Goal: Transaction & Acquisition: Book appointment/travel/reservation

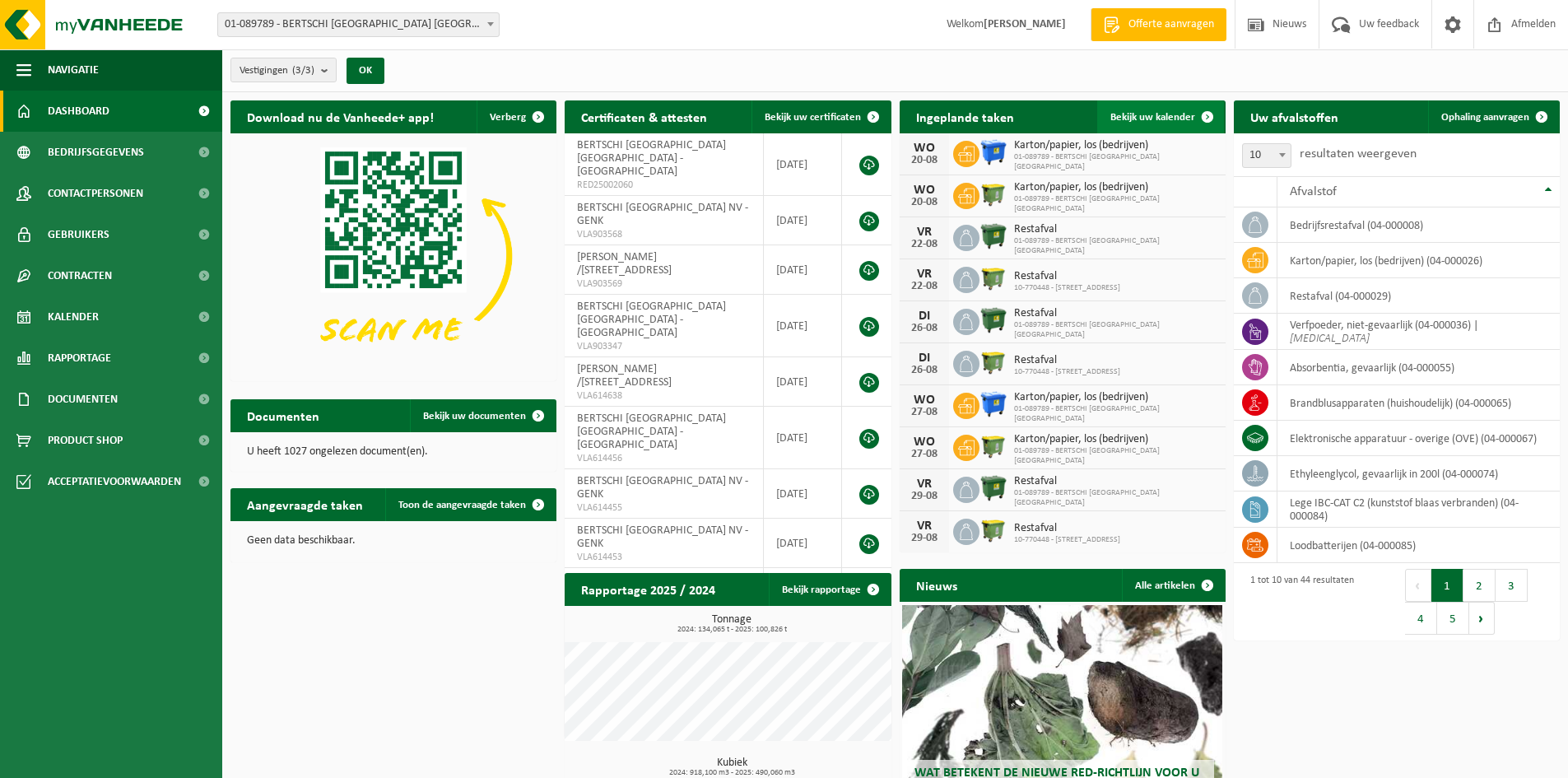
click at [1121, 117] on span "Bekijk uw kalender" at bounding box center [1153, 117] width 85 height 11
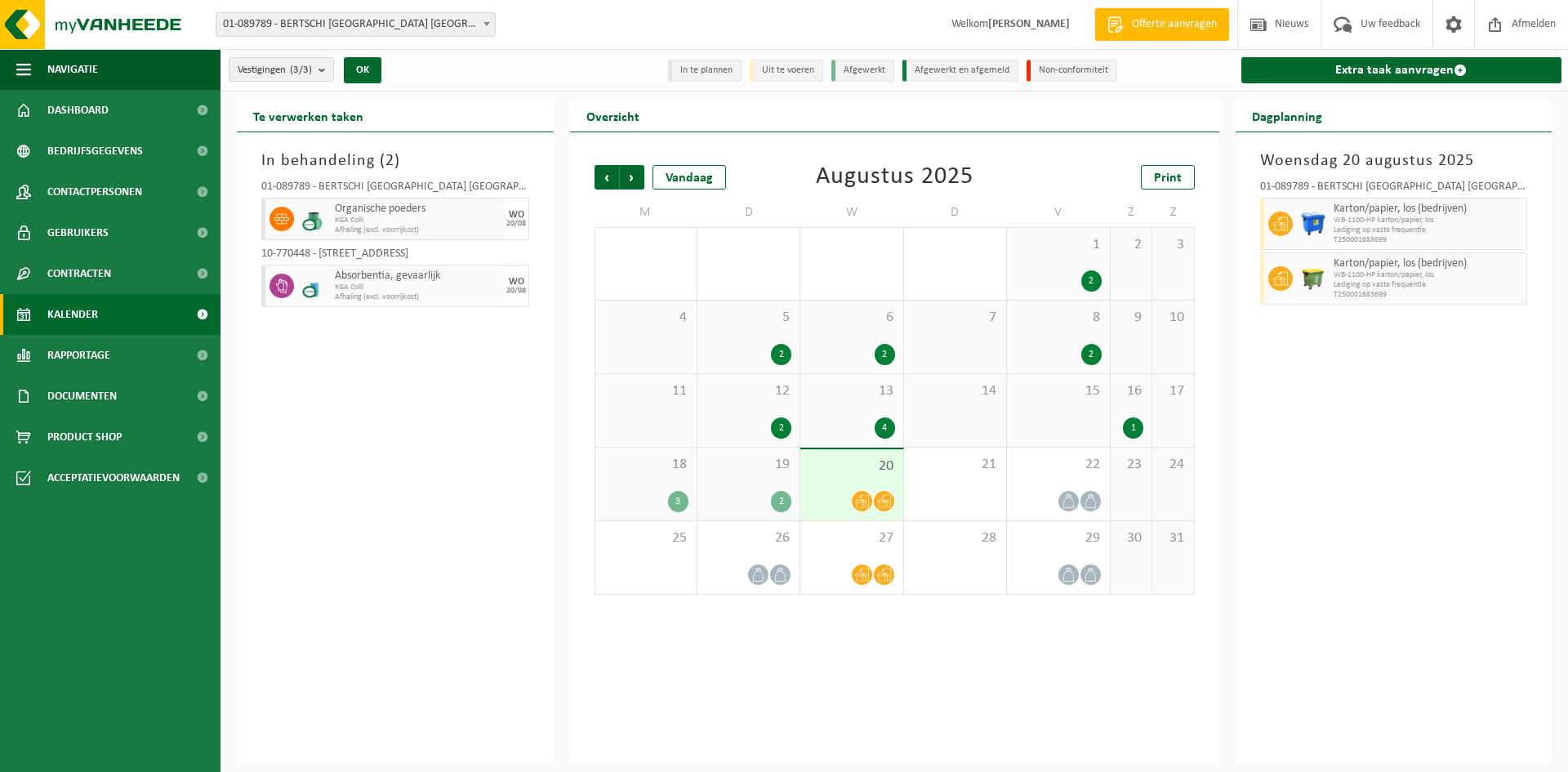
click at [854, 492] on div at bounding box center [862, 501] width 22 height 22
click at [1026, 480] on div "22" at bounding box center [1058, 484] width 102 height 73
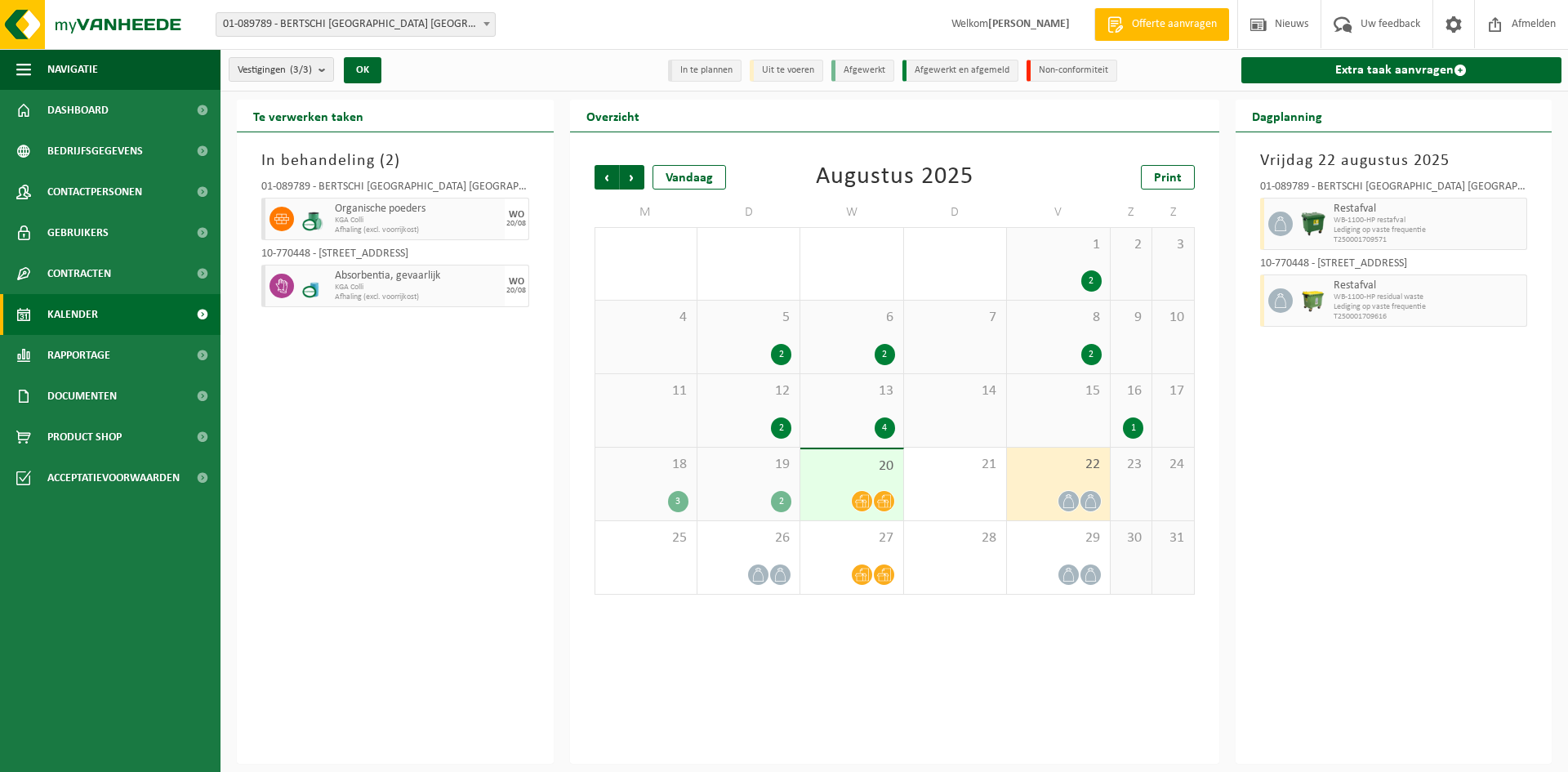
click at [1132, 406] on div "16 1" at bounding box center [1132, 410] width 41 height 73
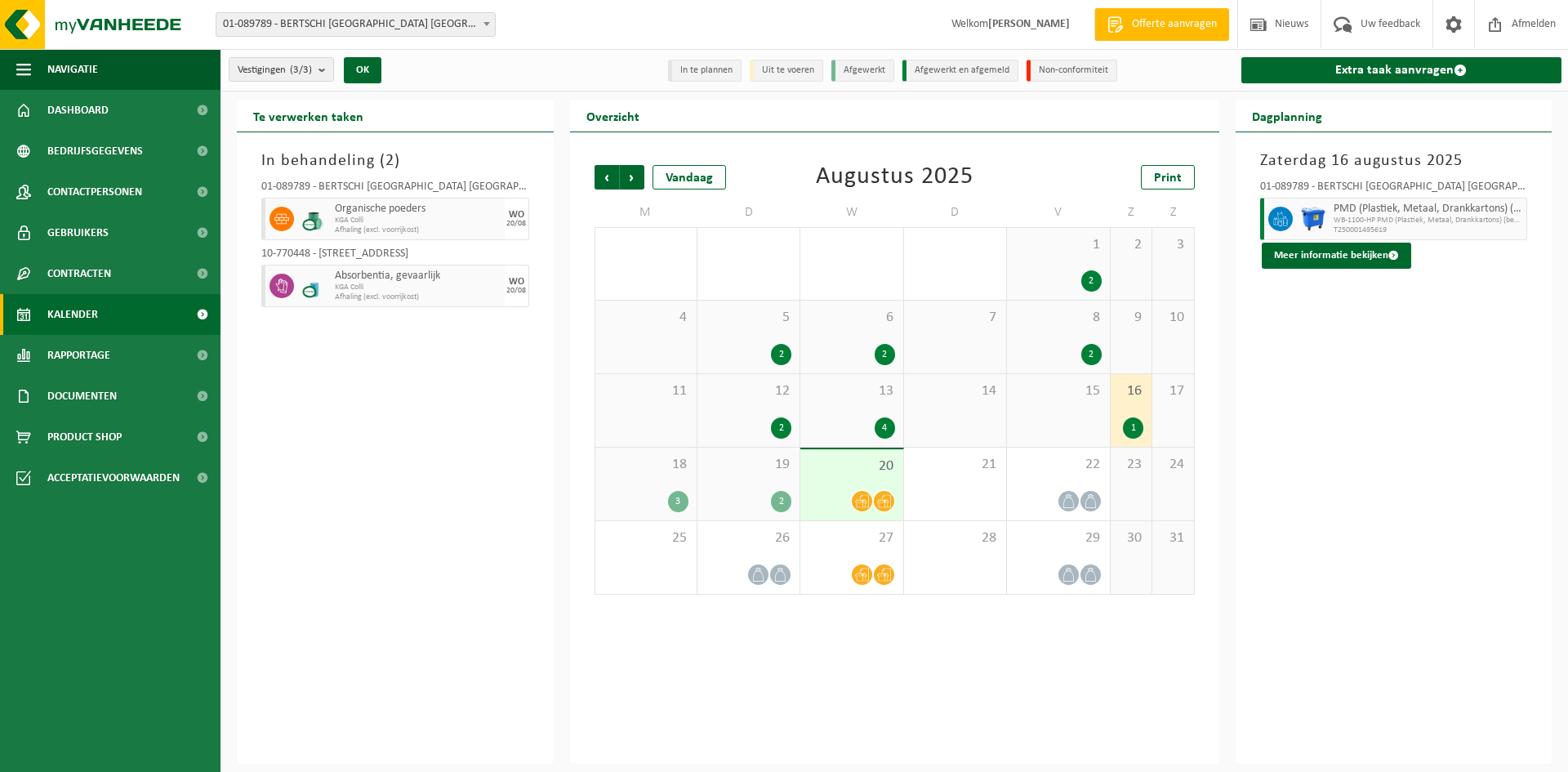
click at [776, 494] on div "2" at bounding box center [781, 502] width 20 height 21
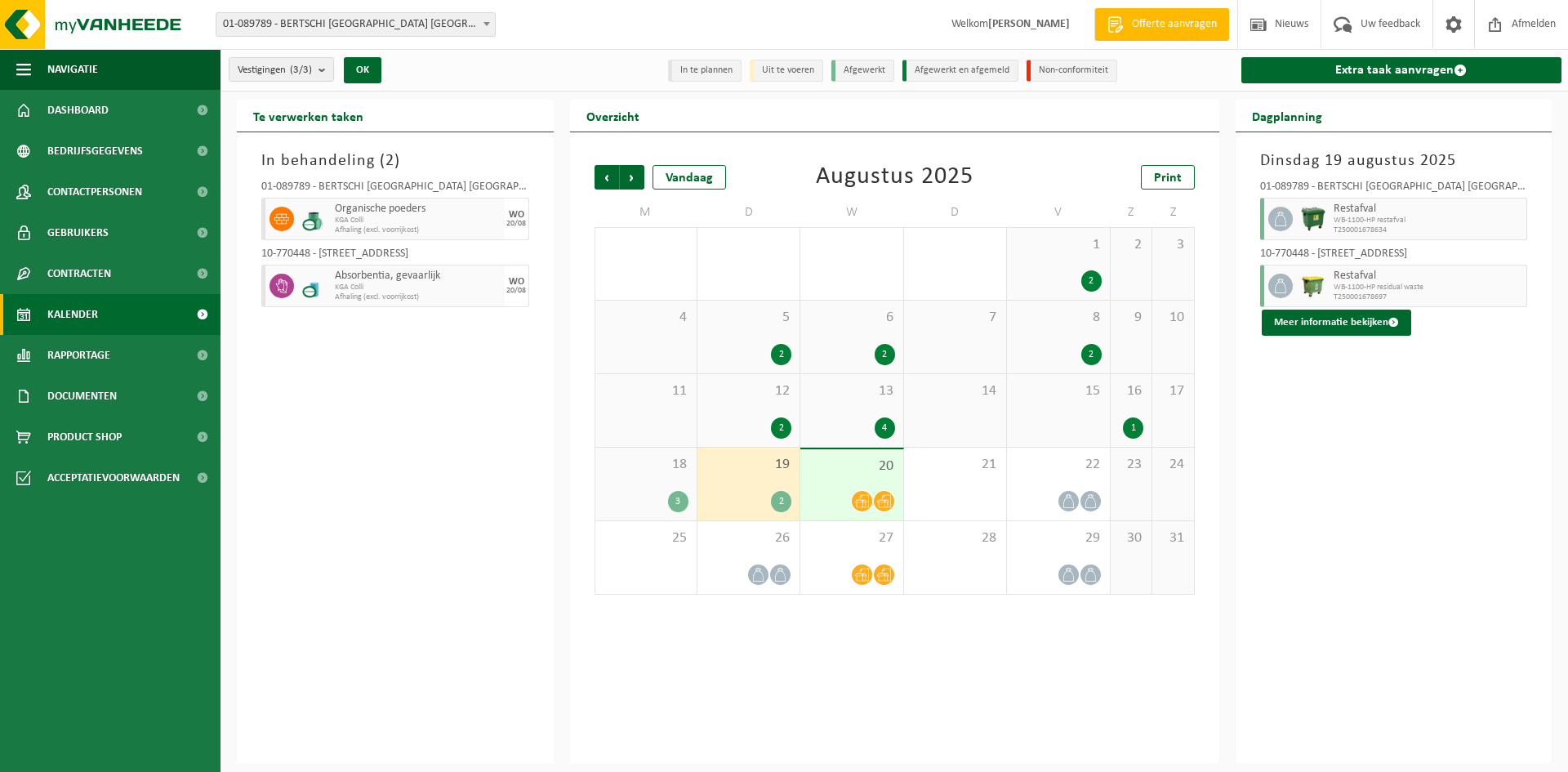
click at [872, 476] on div "20" at bounding box center [852, 484] width 102 height 71
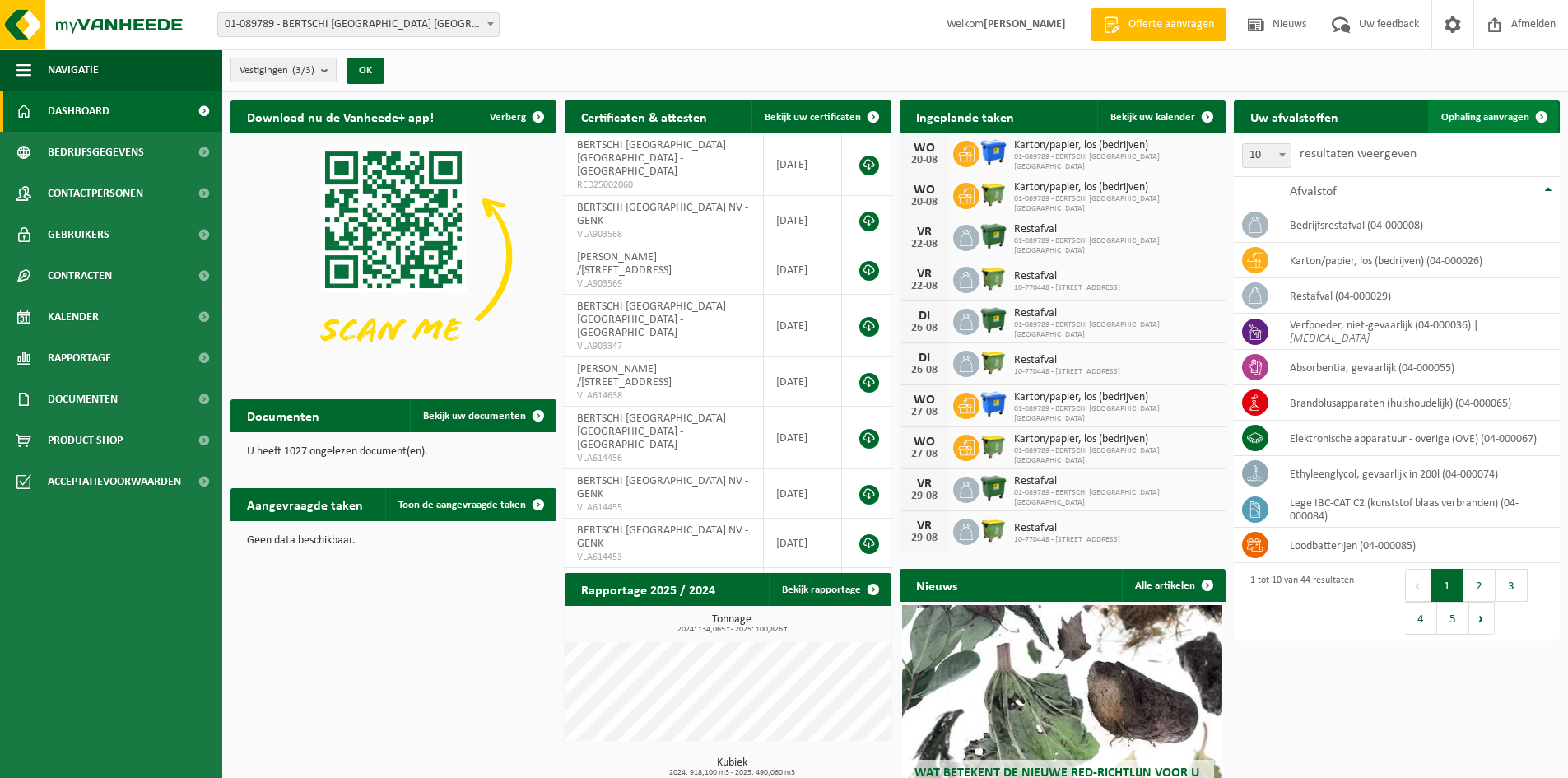
click at [1458, 106] on link "Ophaling aanvragen" at bounding box center [1493, 118] width 130 height 33
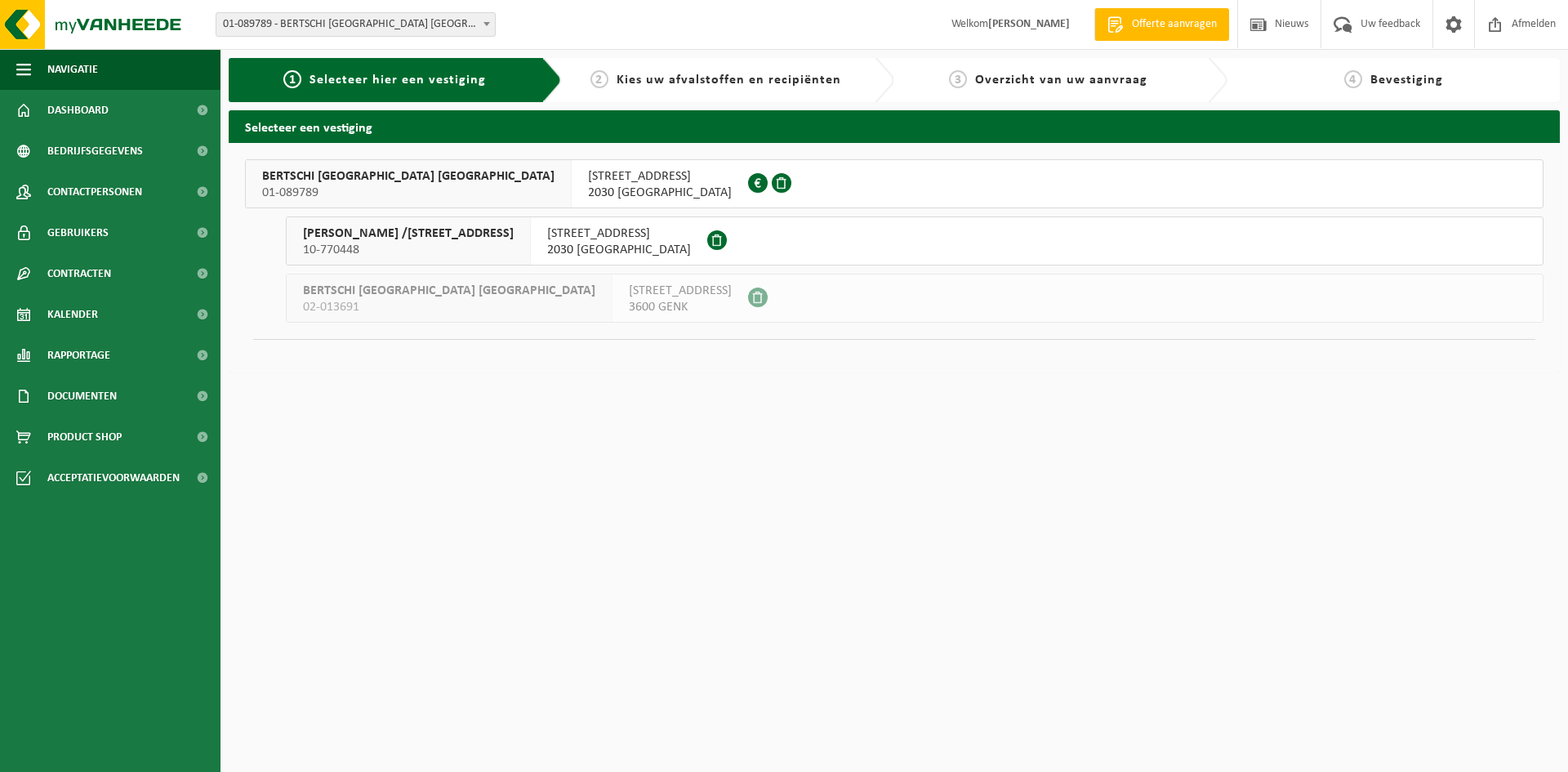
click at [588, 197] on span "2030 ANTWERPEN" at bounding box center [660, 193] width 144 height 17
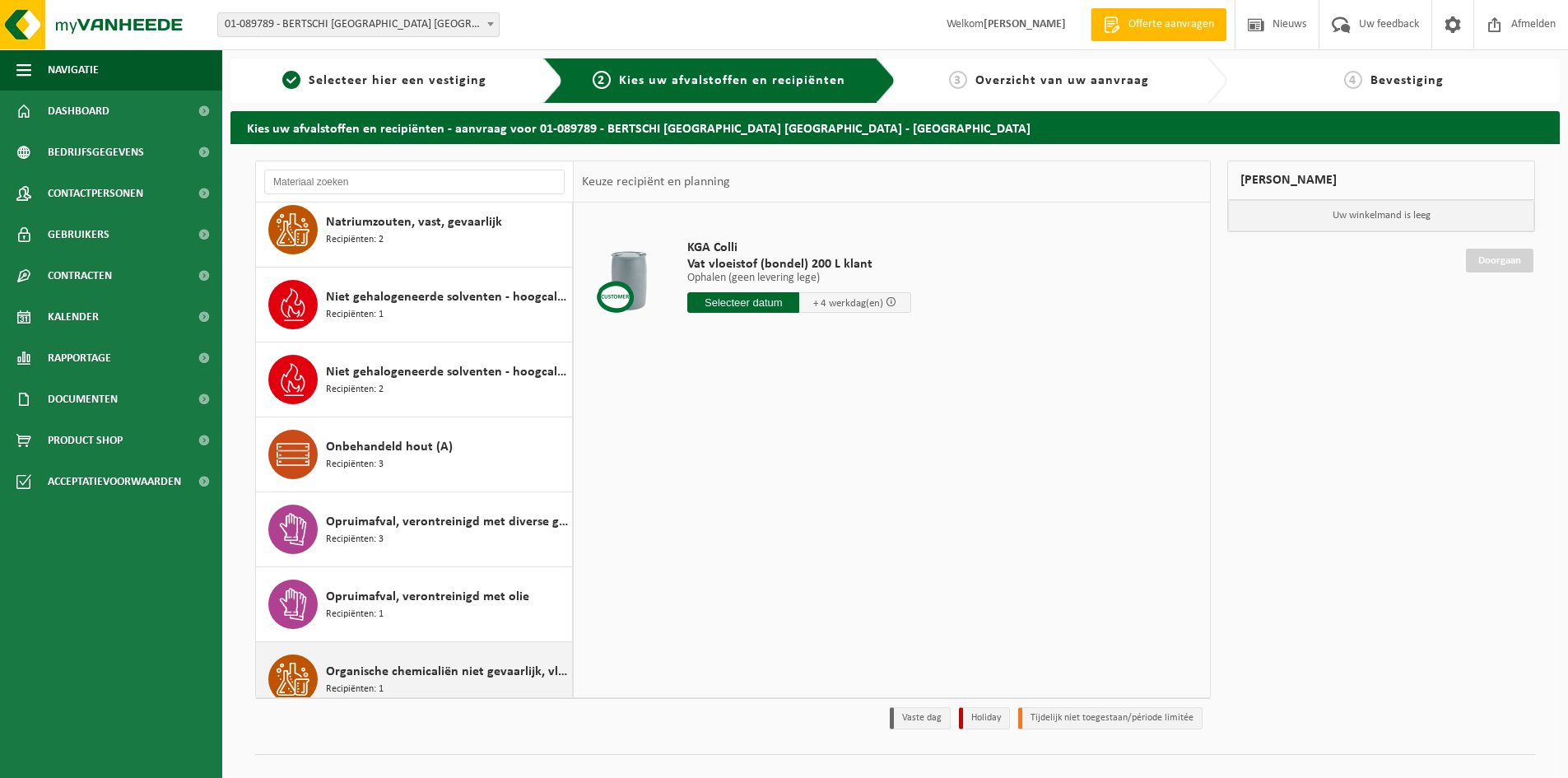
scroll to position [1565, 0]
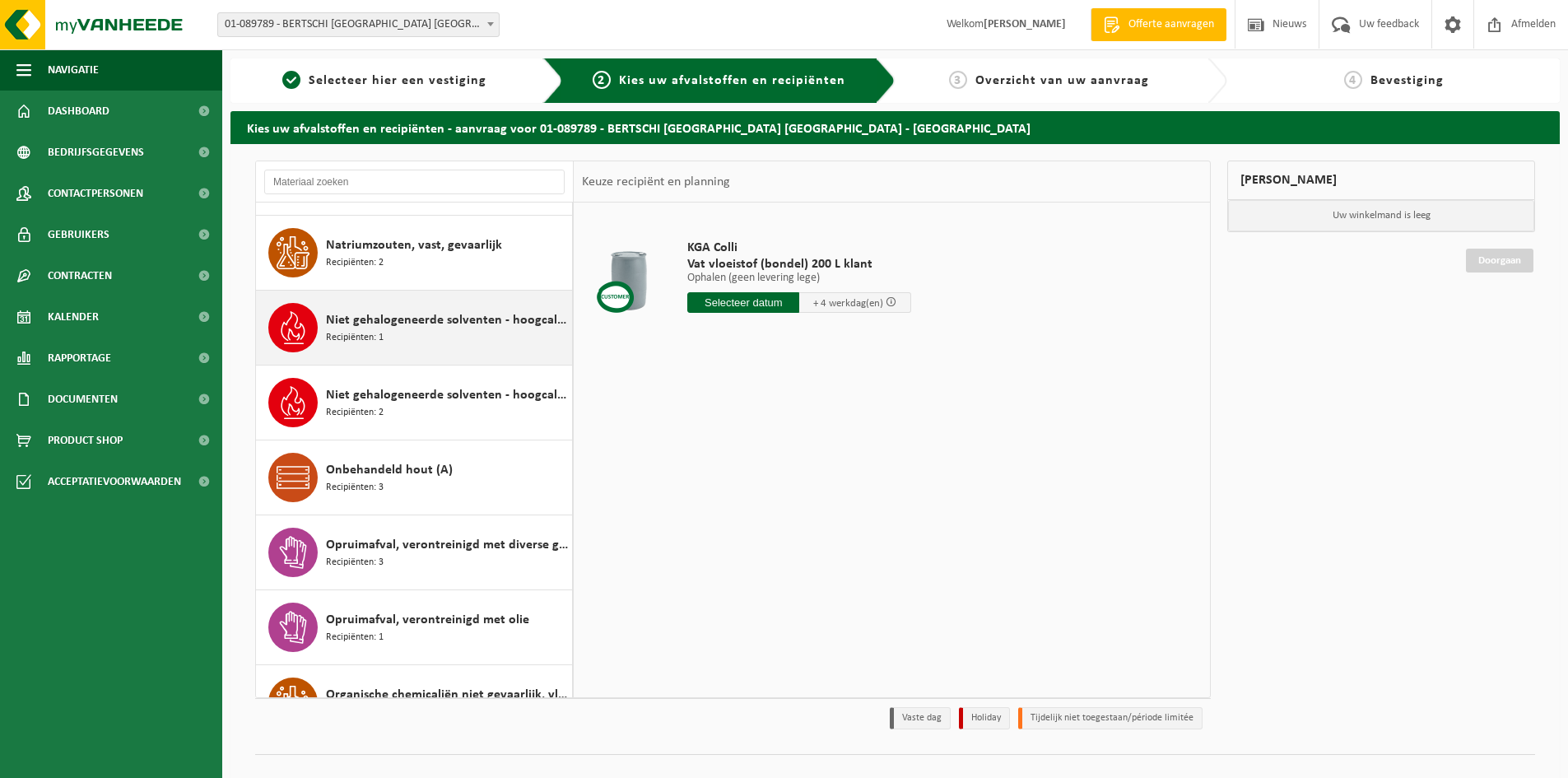
click at [374, 322] on span "Niet gehalogeneerde solventen - hoogcalorisch in 200lt-vat" at bounding box center [447, 320] width 242 height 20
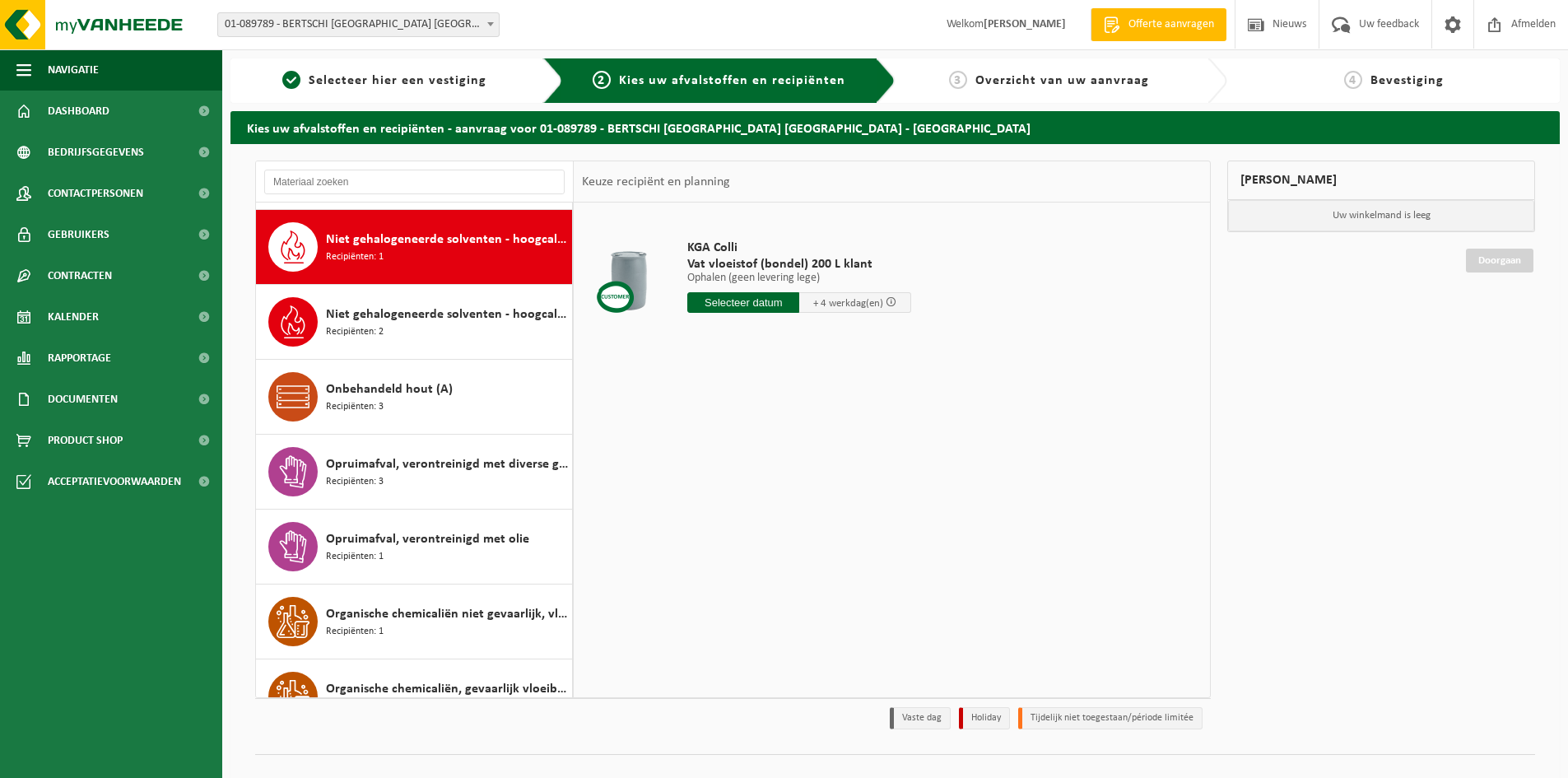
scroll to position [1650, 0]
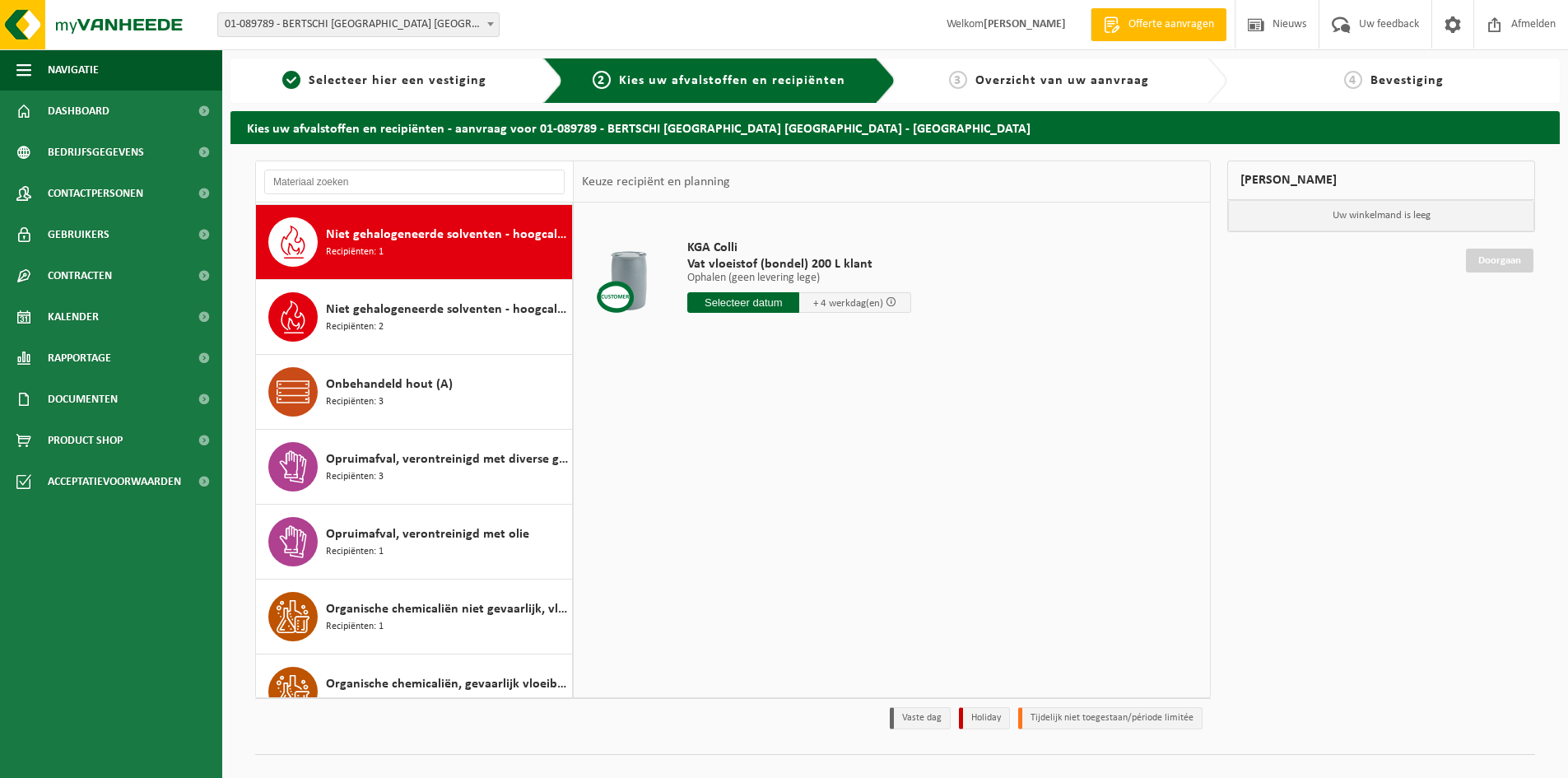
click at [374, 322] on span "Recipiënten: 2" at bounding box center [355, 327] width 58 height 16
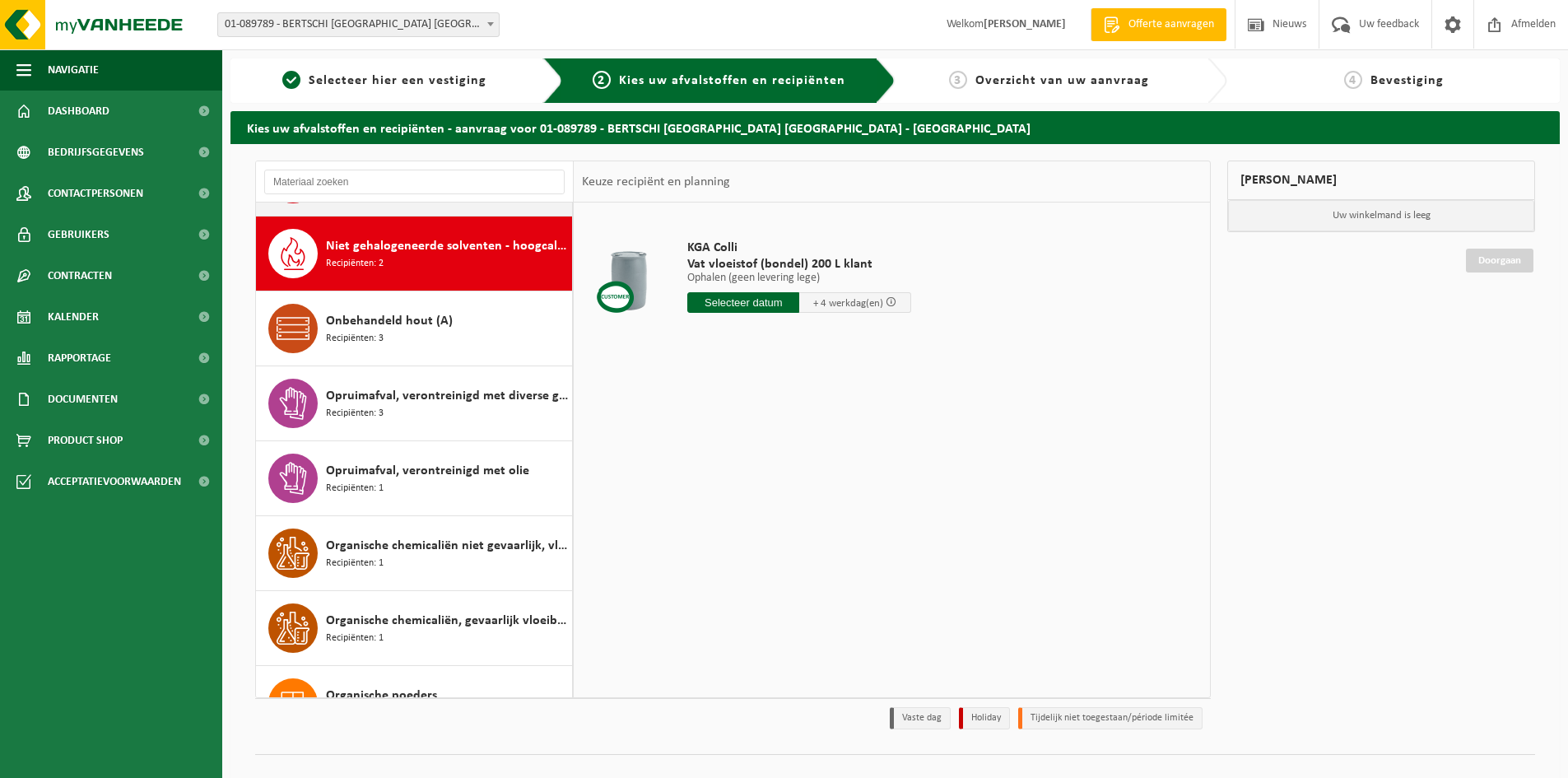
scroll to position [1726, 0]
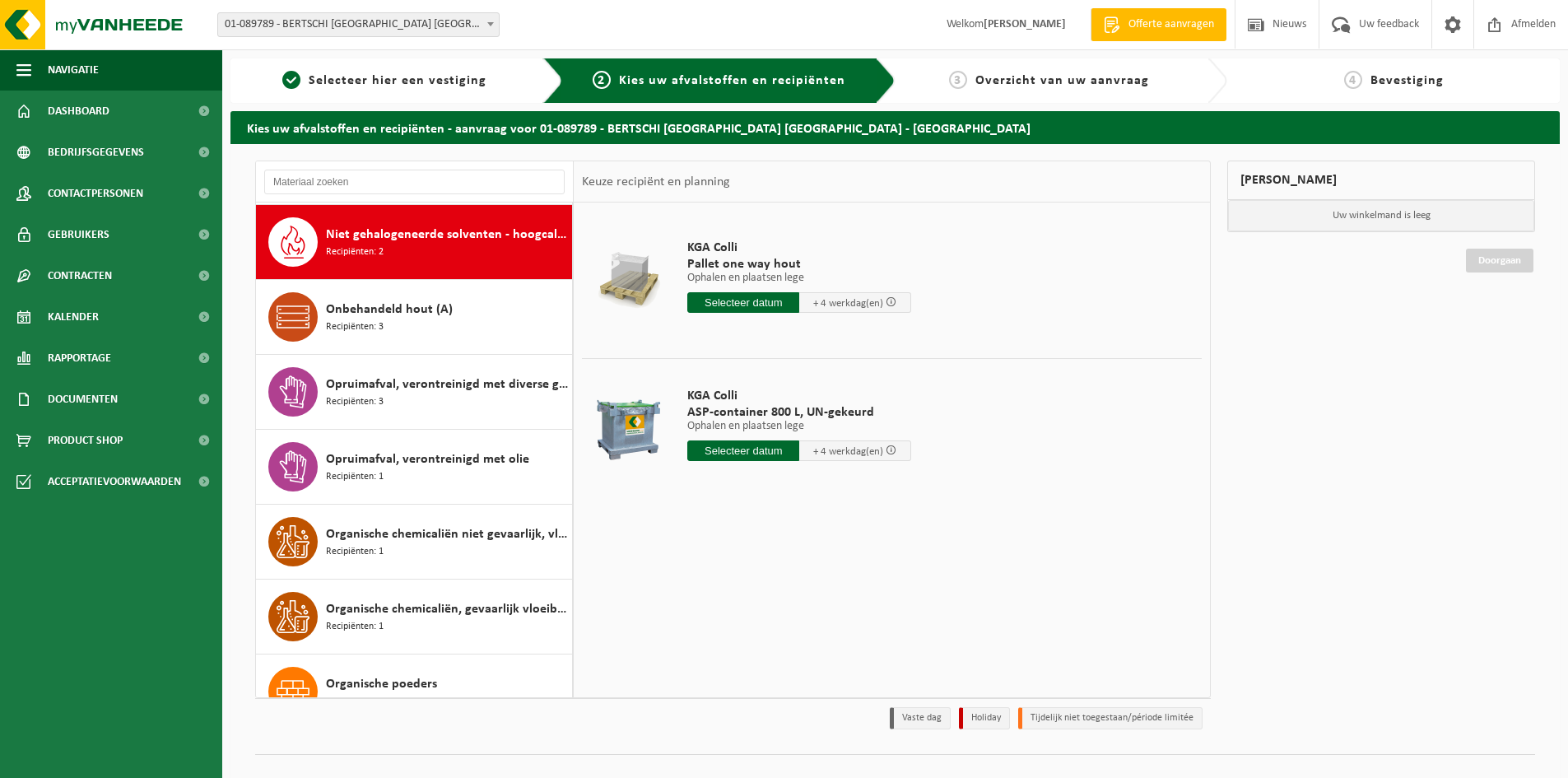
click at [733, 452] on input "text" at bounding box center [743, 451] width 112 height 21
click at [815, 618] on div "22" at bounding box center [818, 623] width 28 height 26
type input "Van 2025-08-22"
type input "2025-08-22"
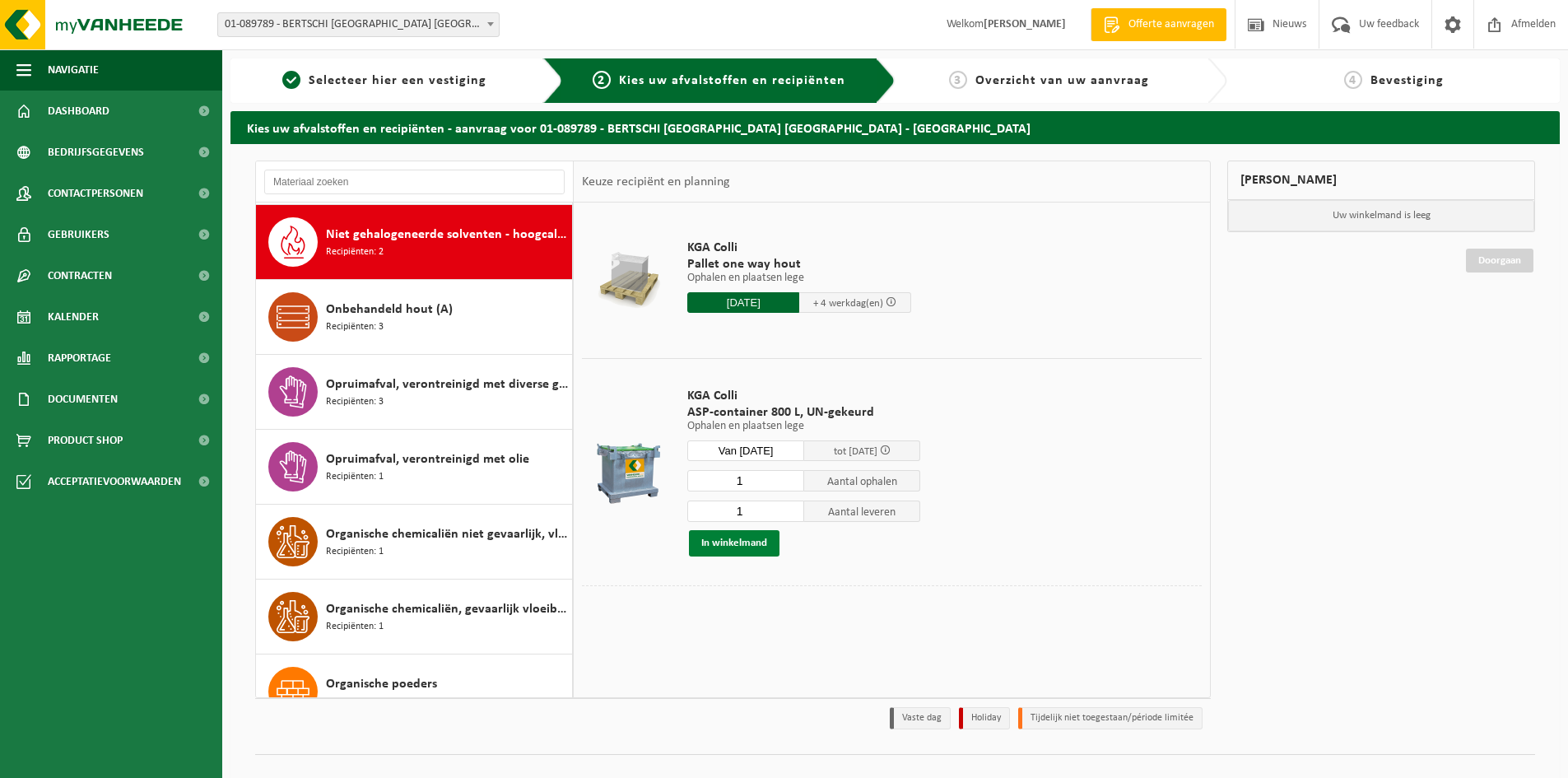
click at [771, 544] on button "In winkelmand" at bounding box center [734, 543] width 90 height 26
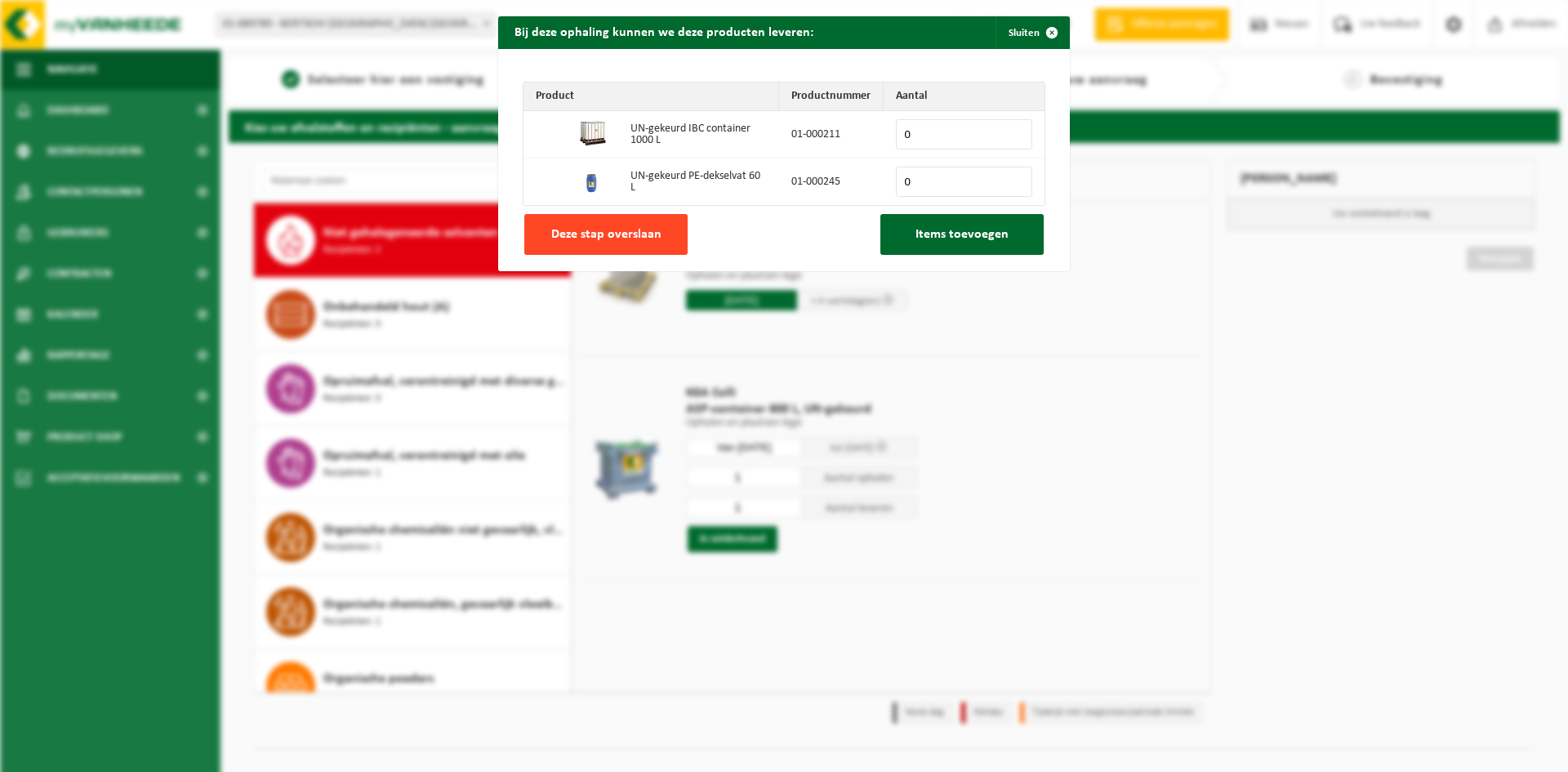
click at [613, 223] on button "Deze stap overslaan" at bounding box center [607, 234] width 163 height 41
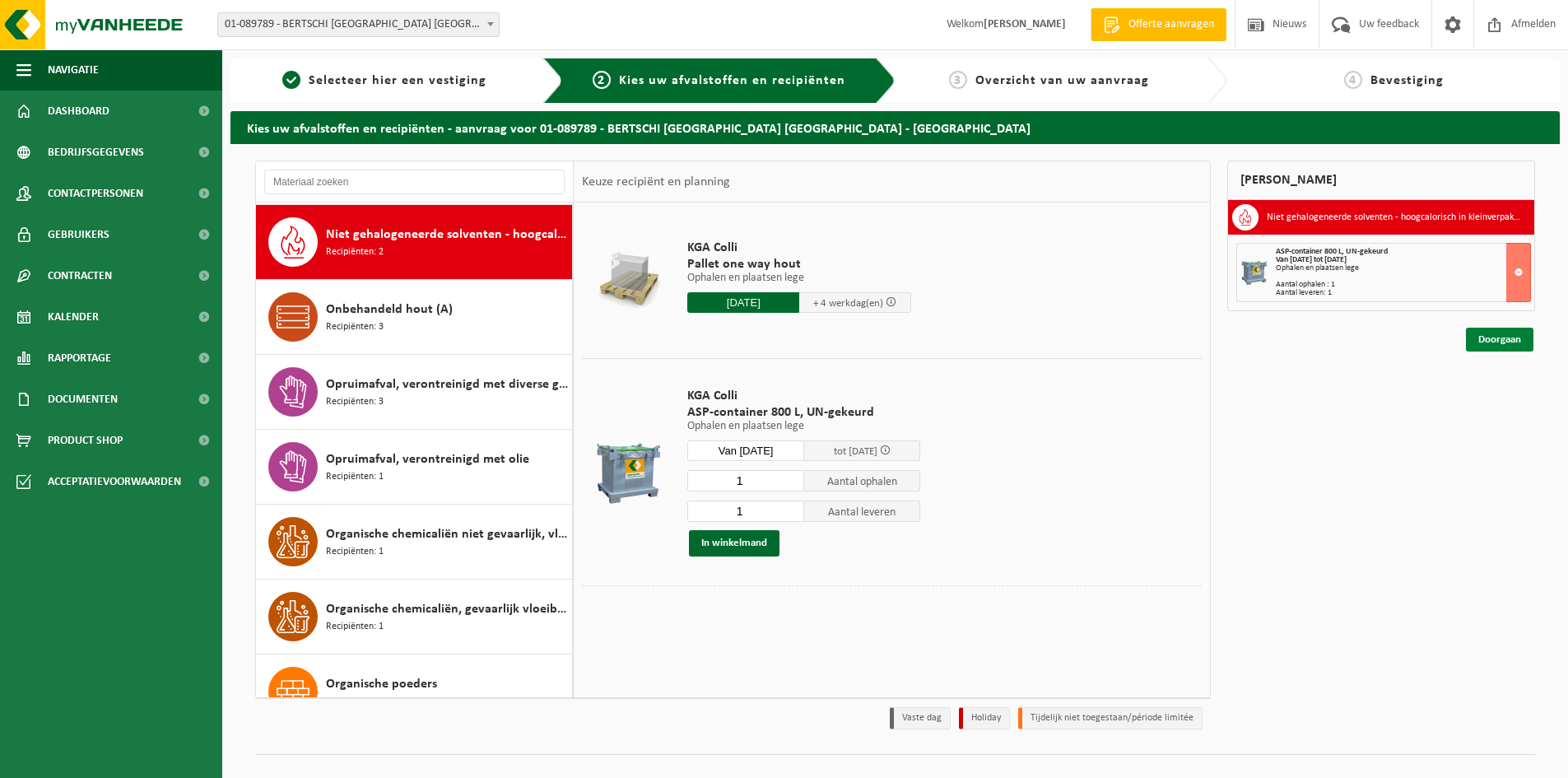
click at [1502, 335] on link "Doorgaan" at bounding box center [1499, 339] width 68 height 24
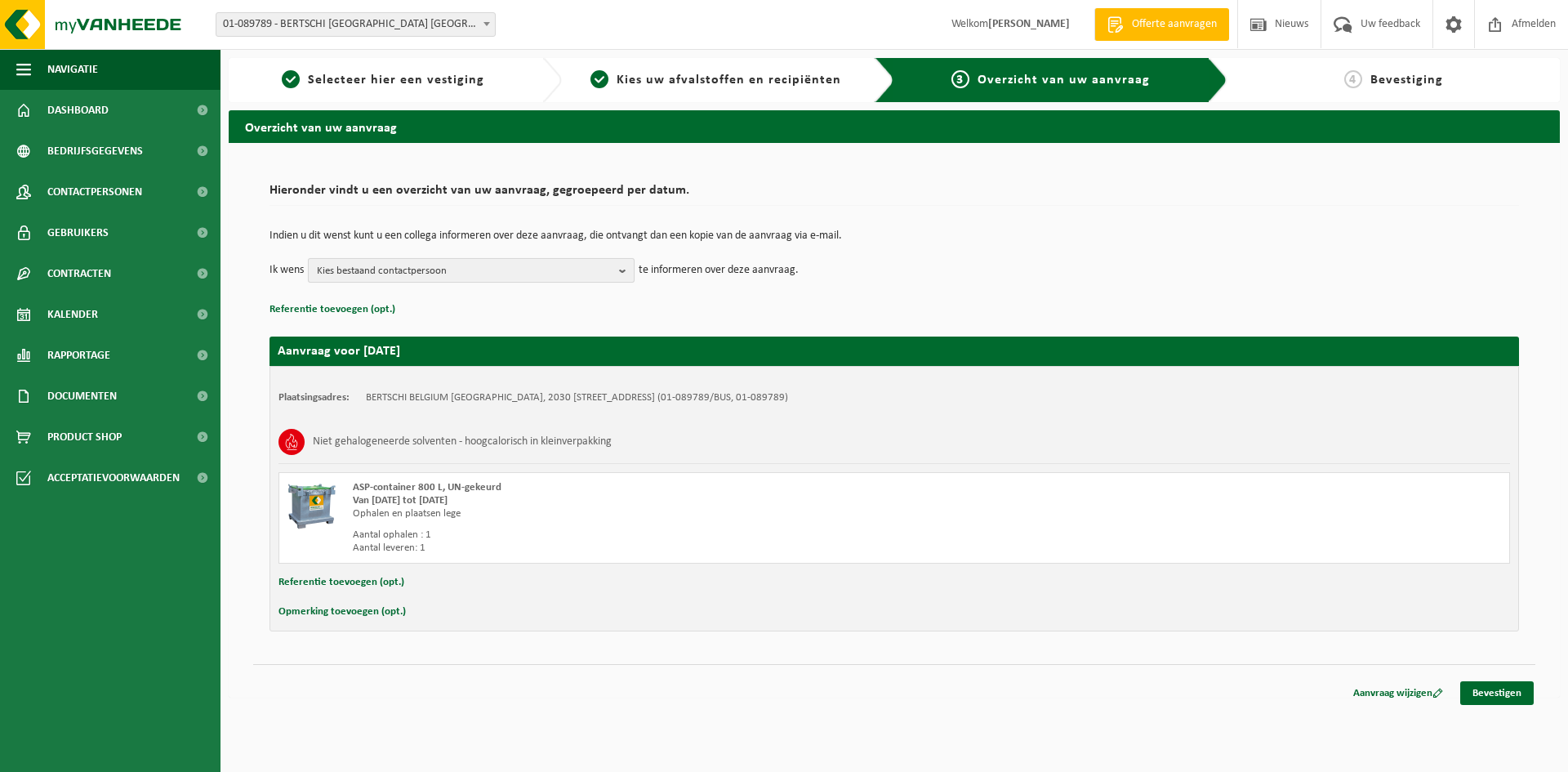
click at [592, 269] on span "Kies bestaand contactpersoon" at bounding box center [465, 270] width 296 height 24
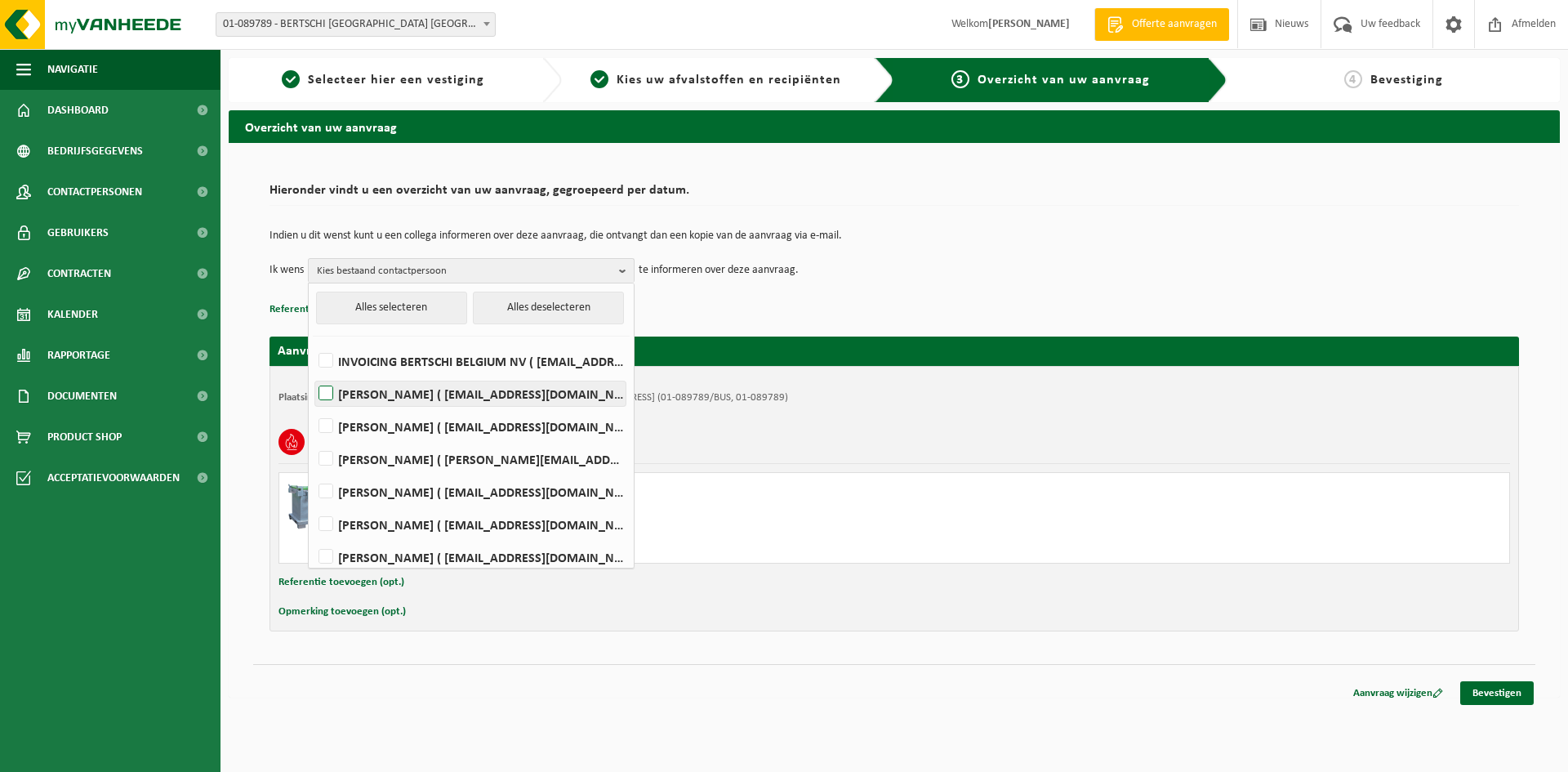
click at [466, 387] on label "BRAM DE MEIREL ( anv.magazin@bertschi.com )" at bounding box center [470, 393] width 310 height 24
click at [313, 373] on input "BRAM DE MEIREL ( anv.magazin@bertschi.com )" at bounding box center [312, 372] width 1 height 1
checkbox input "true"
click at [1476, 687] on link "Bevestigen" at bounding box center [1498, 693] width 74 height 23
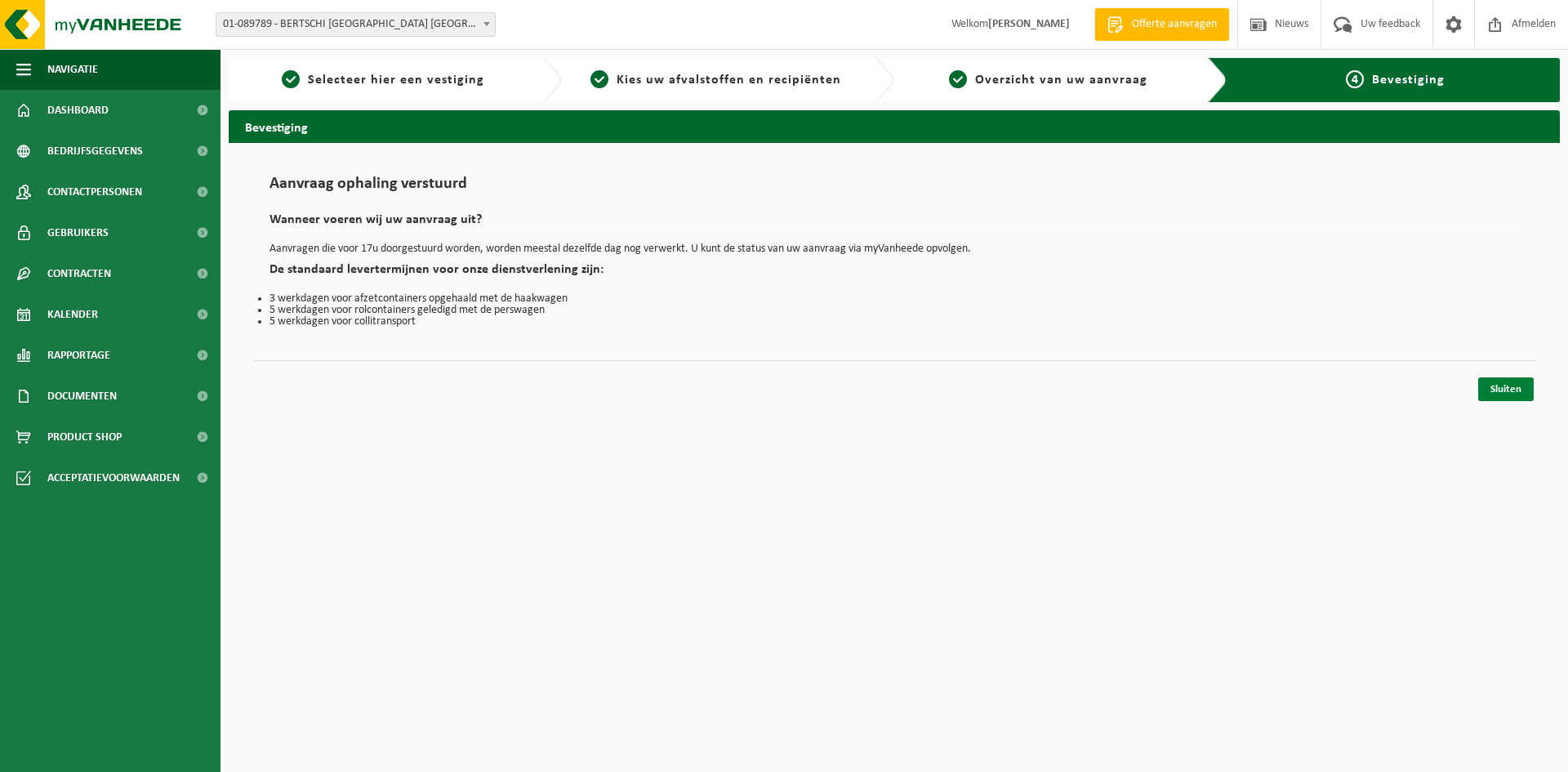
click at [1502, 383] on link "Sluiten" at bounding box center [1506, 389] width 55 height 23
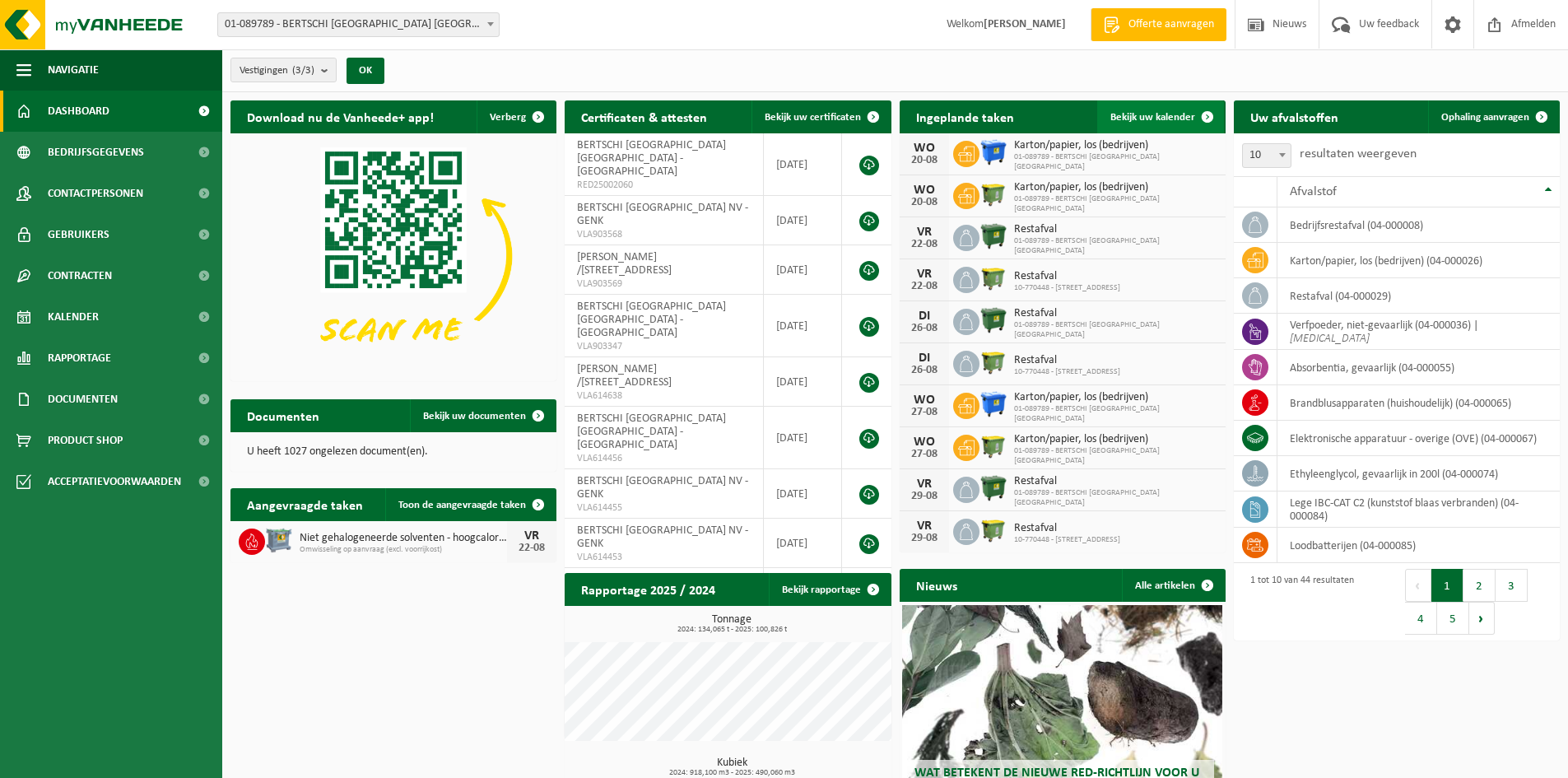
click at [1126, 117] on span "Bekijk uw kalender" at bounding box center [1153, 117] width 85 height 11
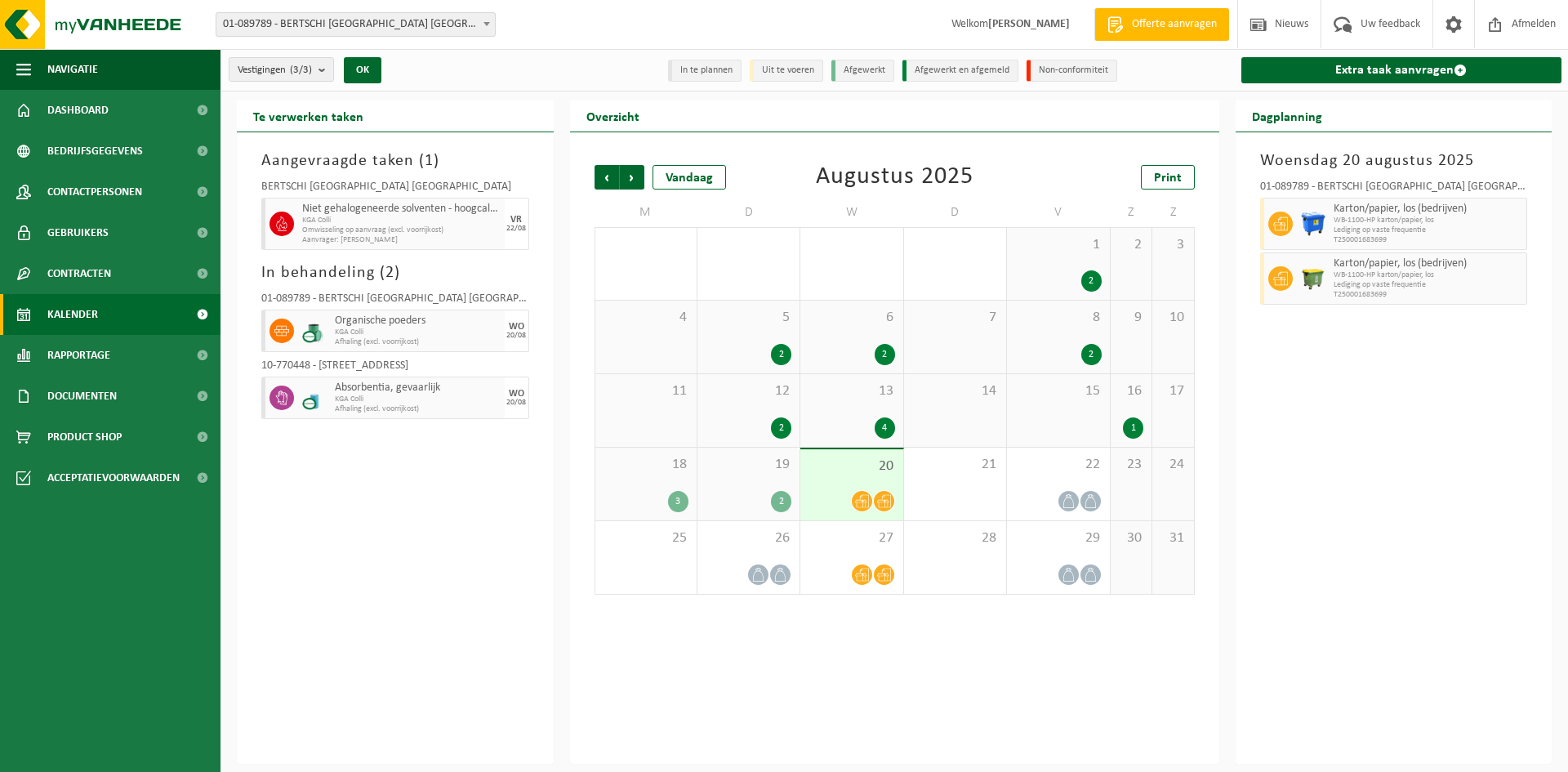
click at [282, 395] on icon at bounding box center [281, 398] width 15 height 15
click at [89, 117] on span "Dashboard" at bounding box center [78, 110] width 61 height 41
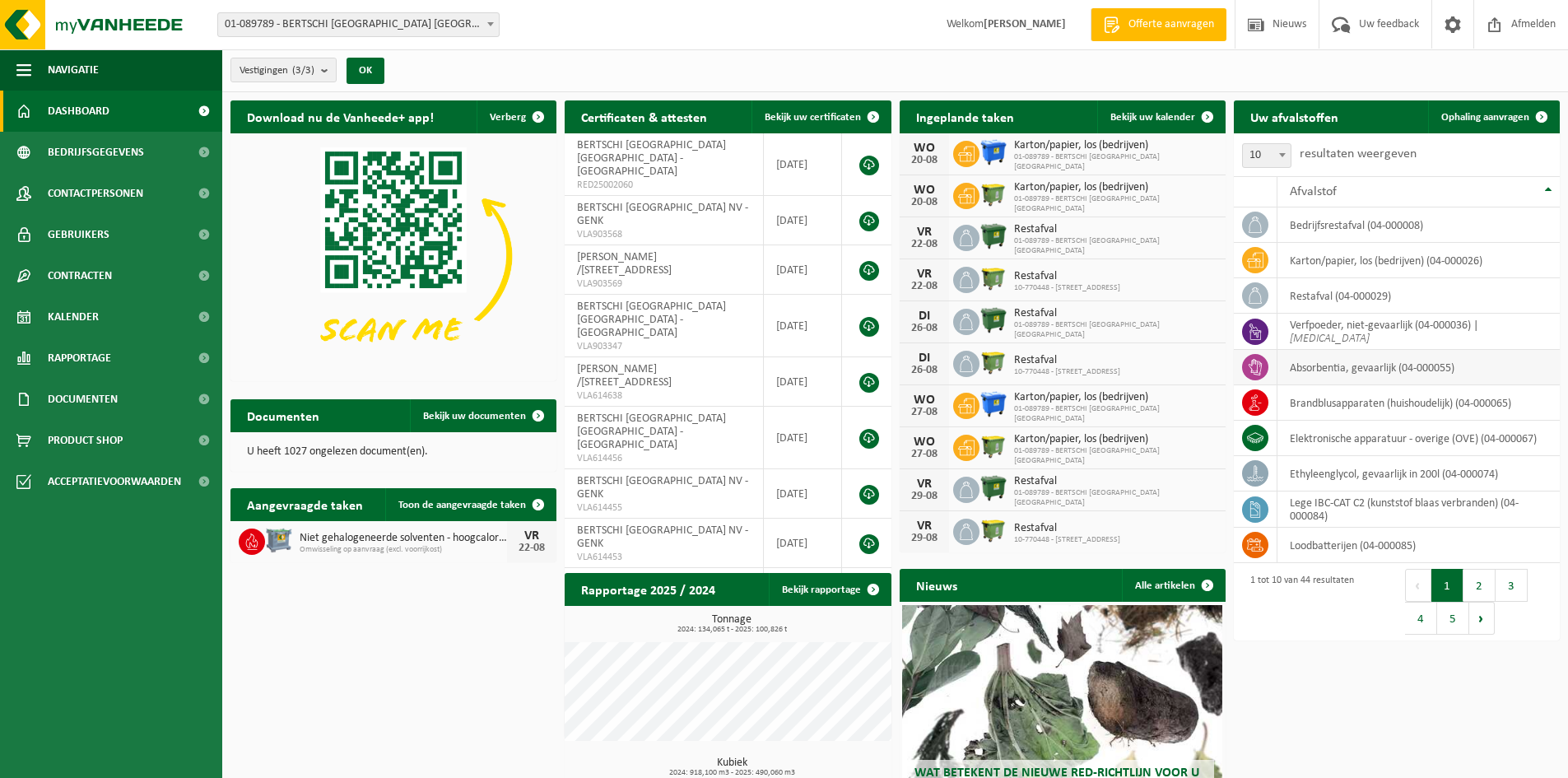
click at [1255, 372] on icon at bounding box center [1255, 366] width 13 height 17
click at [1340, 374] on td "absorbentia, gevaarlijk (04-000055)" at bounding box center [1418, 367] width 282 height 35
click at [1345, 371] on td "absorbentia, gevaarlijk (04-000055)" at bounding box center [1418, 367] width 282 height 35
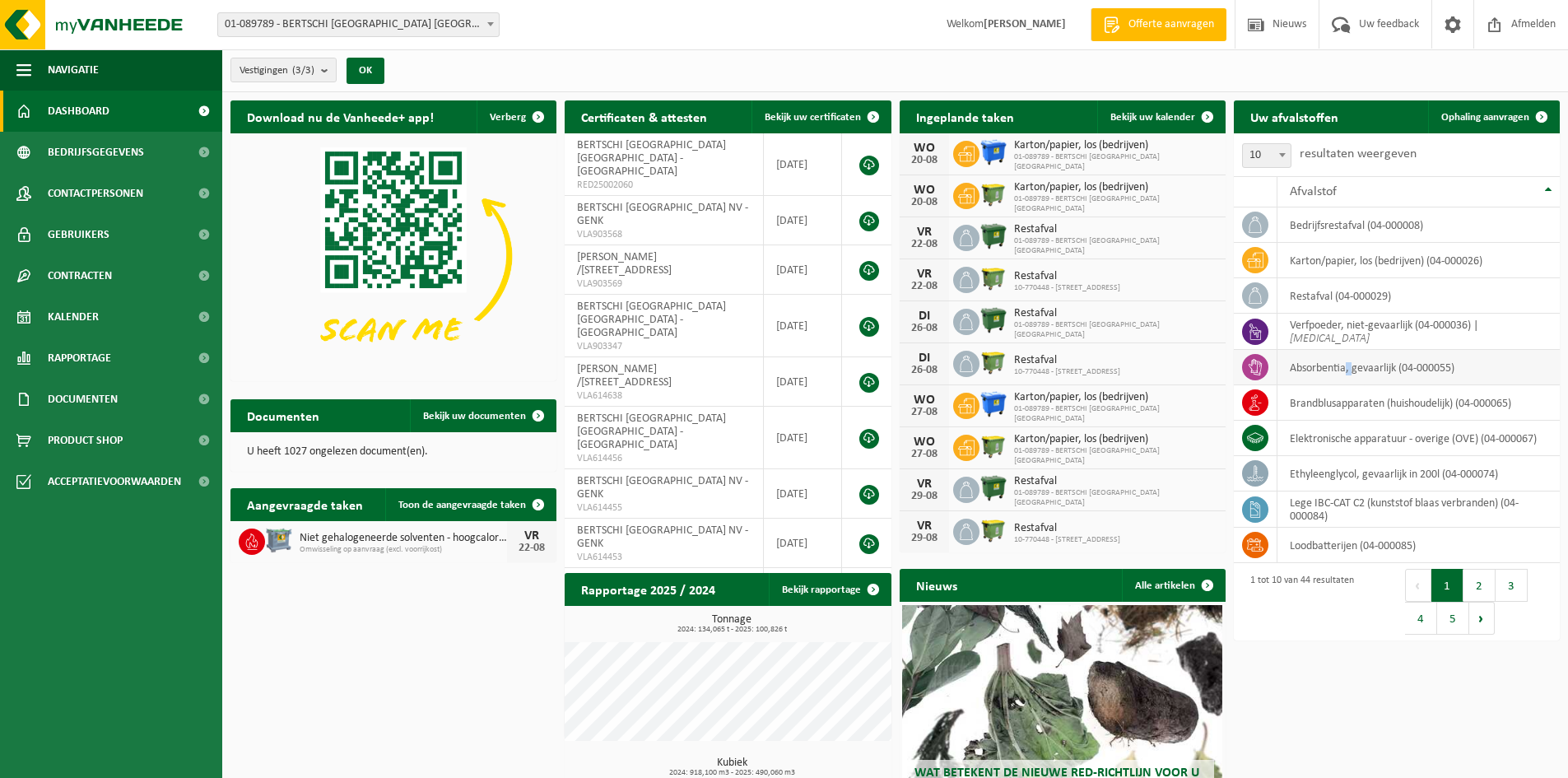
click at [1345, 371] on td "absorbentia, gevaarlijk (04-000055)" at bounding box center [1418, 367] width 282 height 35
click at [1260, 365] on icon at bounding box center [1255, 366] width 13 height 17
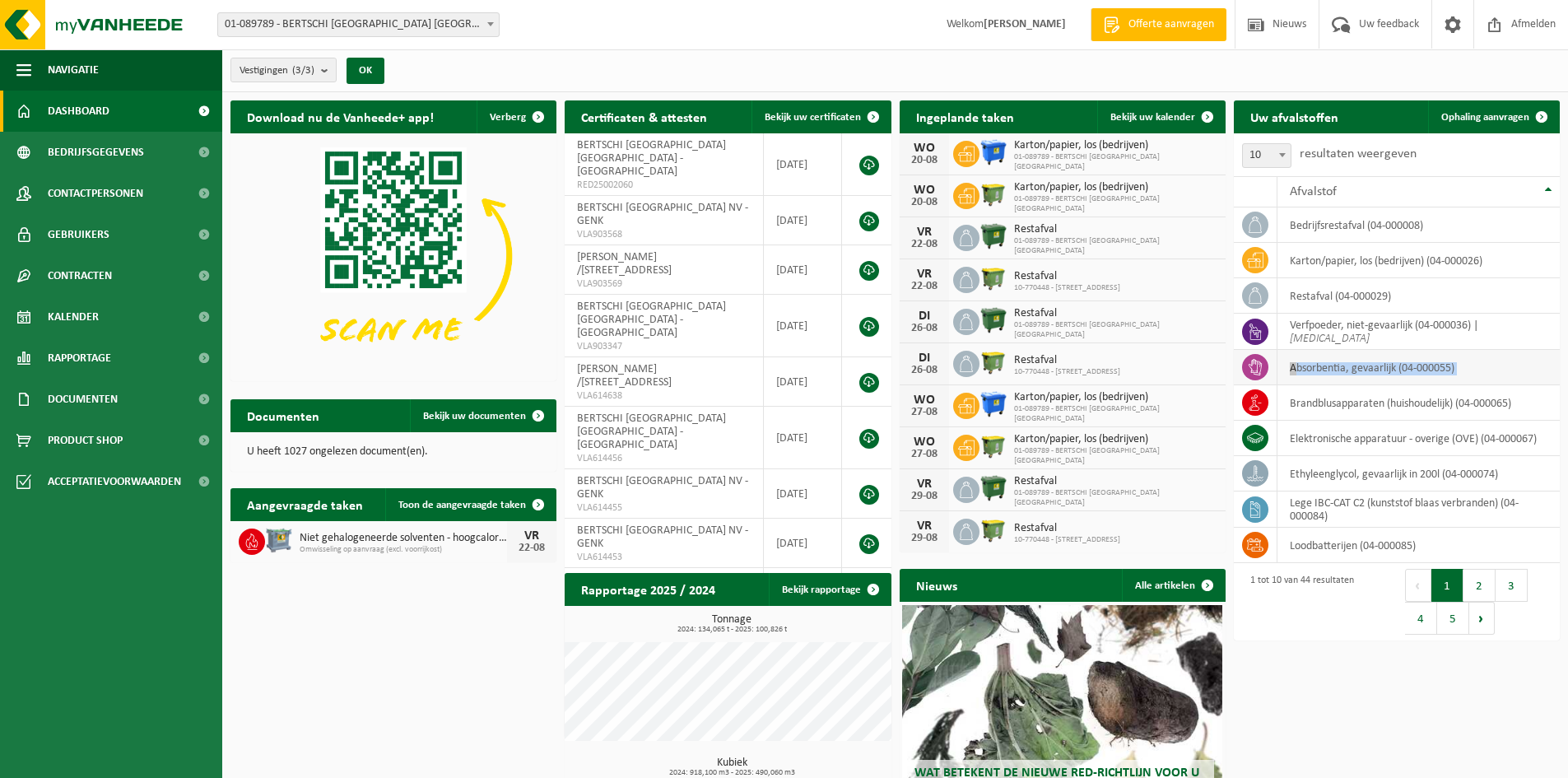
click at [1260, 365] on icon at bounding box center [1255, 366] width 13 height 17
click at [1478, 590] on button "2" at bounding box center [1479, 586] width 32 height 33
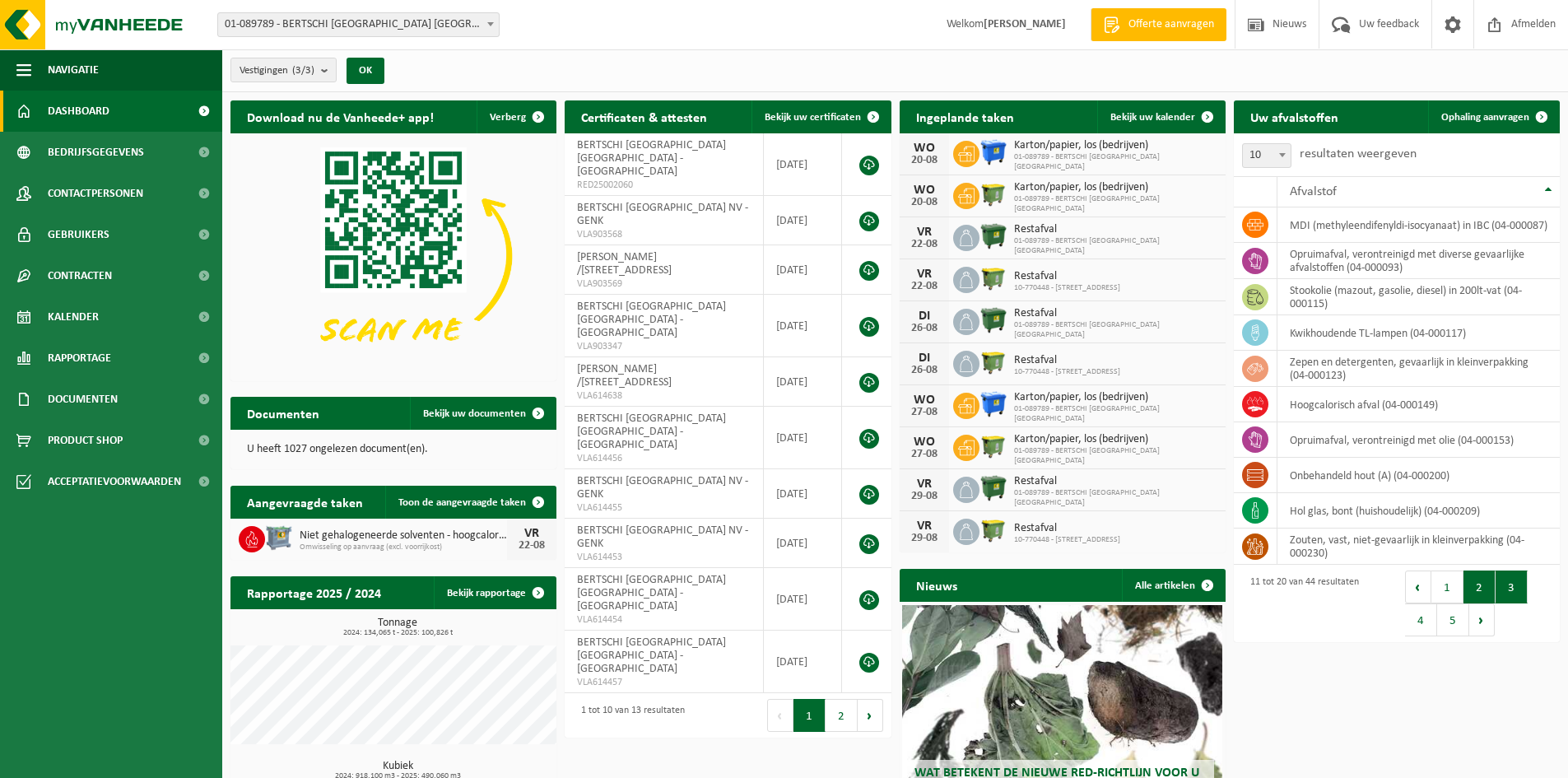
click at [1510, 584] on button "3" at bounding box center [1511, 587] width 32 height 33
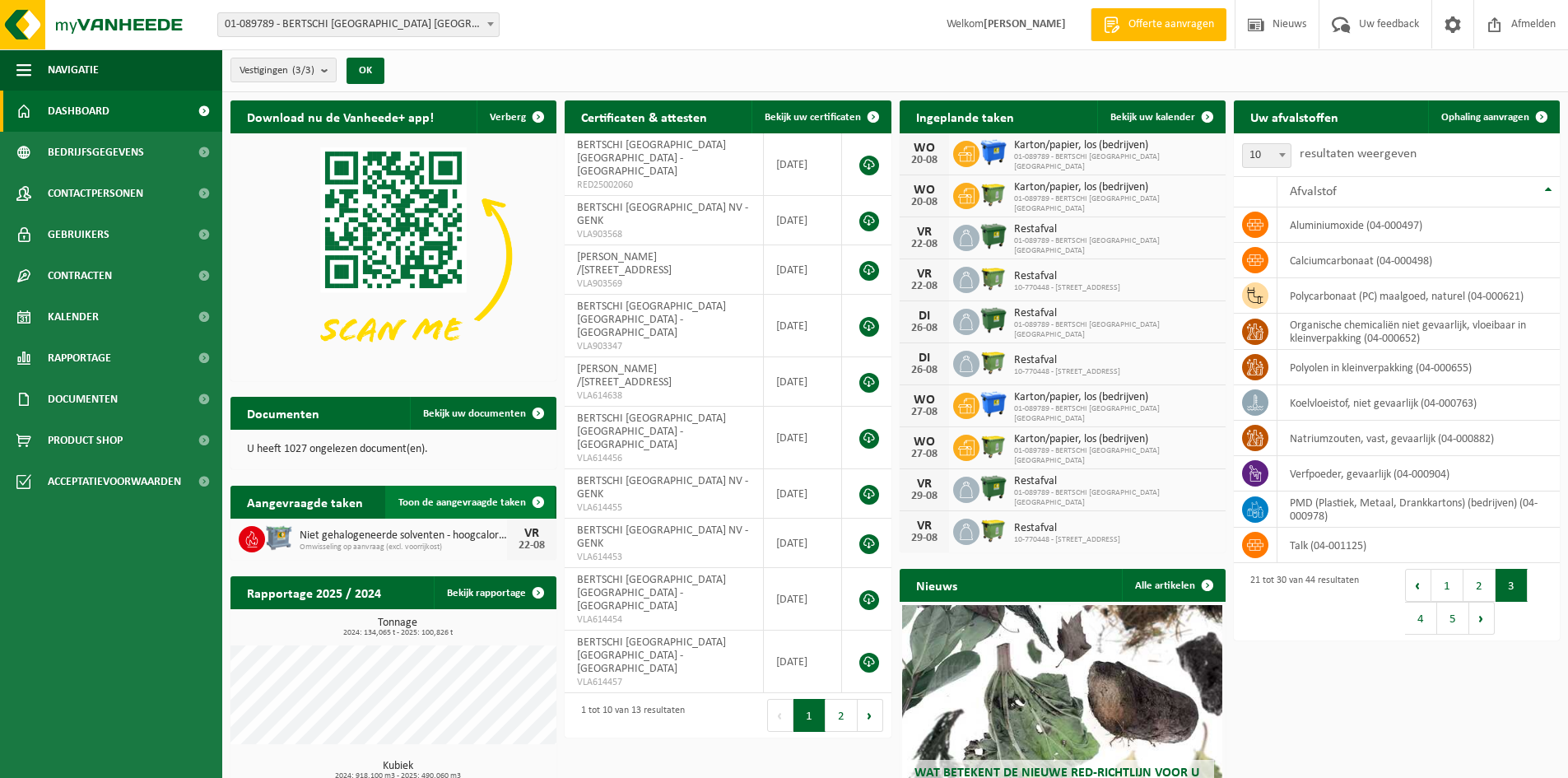
click at [487, 506] on span "Toon de aangevraagde taken" at bounding box center [462, 503] width 127 height 11
